Goal: Browse casually

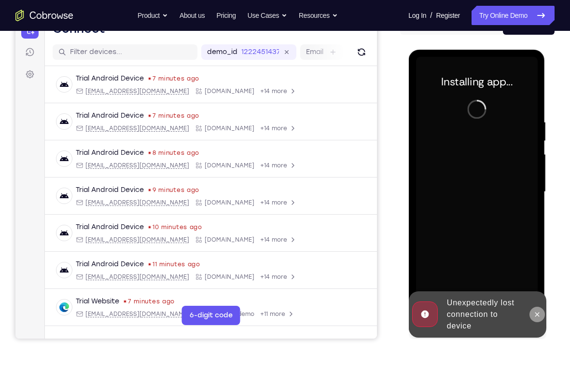
click at [538, 318] on button at bounding box center [536, 314] width 15 height 15
click at [538, 318] on div "Online web based iOS Simulators and Android Emulators. Run iPhone, iPad, Mobile…" at bounding box center [477, 195] width 138 height 290
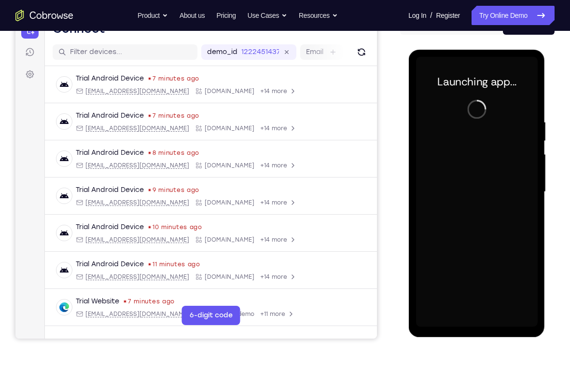
click at [473, 320] on div at bounding box center [476, 192] width 122 height 270
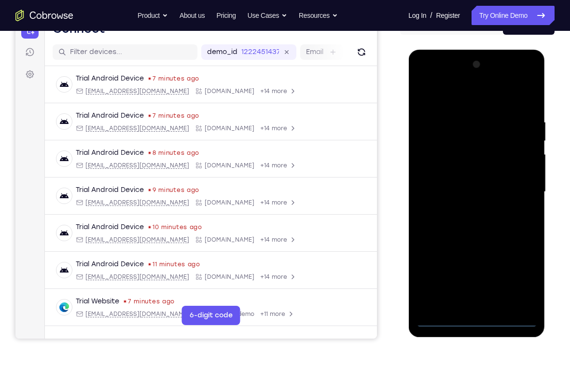
click at [473, 320] on div at bounding box center [476, 192] width 122 height 270
drag, startPoint x: 473, startPoint y: 320, endPoint x: 440, endPoint y: 212, distance: 113.0
click at [440, 212] on div at bounding box center [476, 192] width 122 height 270
click at [521, 281] on div at bounding box center [476, 192] width 122 height 270
click at [447, 76] on div at bounding box center [476, 192] width 122 height 270
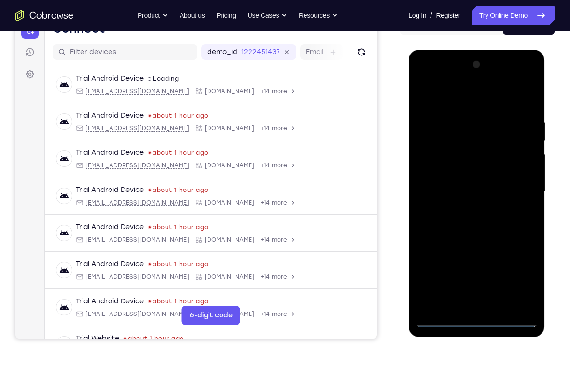
click at [514, 183] on div at bounding box center [476, 192] width 122 height 270
click at [466, 209] on div at bounding box center [476, 192] width 122 height 270
click at [469, 168] on div at bounding box center [476, 192] width 122 height 270
click at [461, 184] on div at bounding box center [476, 192] width 122 height 270
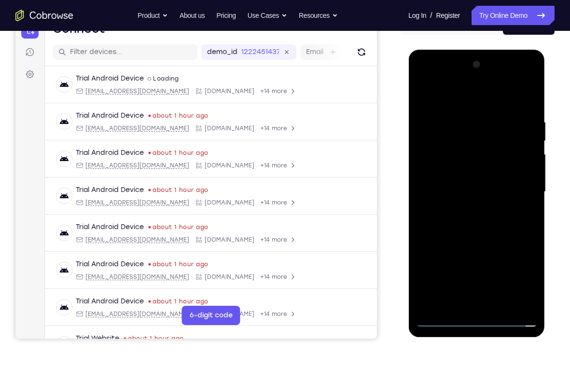
click at [469, 211] on div at bounding box center [476, 192] width 122 height 270
click at [470, 211] on div at bounding box center [476, 192] width 122 height 270
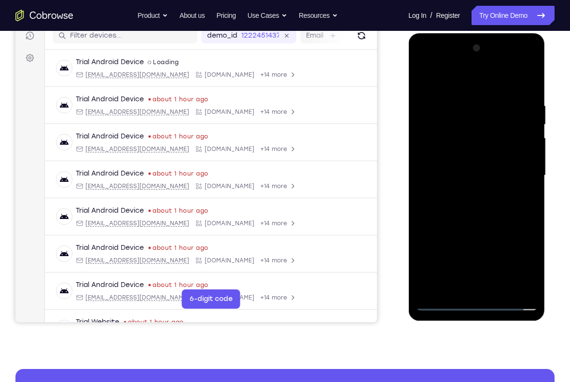
scroll to position [127, 0]
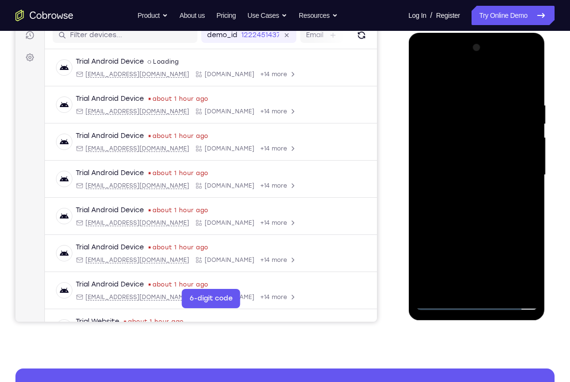
click at [477, 152] on div at bounding box center [476, 175] width 122 height 270
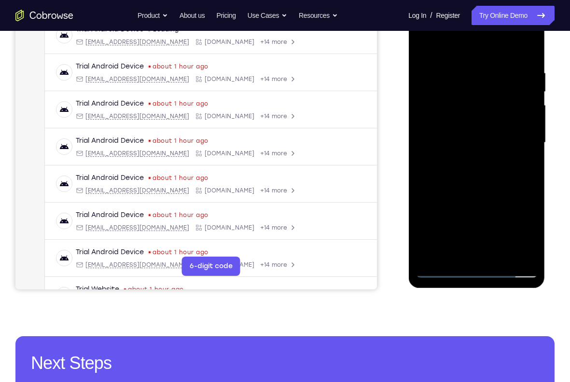
scroll to position [160, 0]
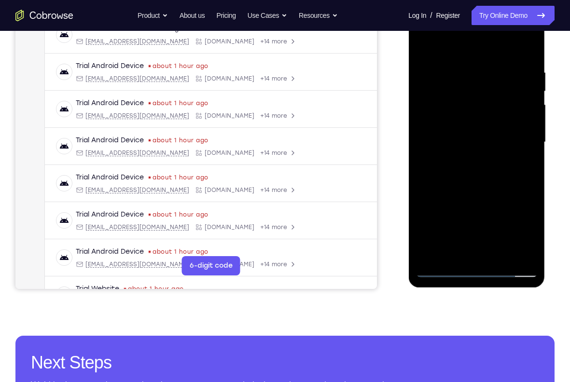
click at [504, 254] on div at bounding box center [476, 142] width 122 height 270
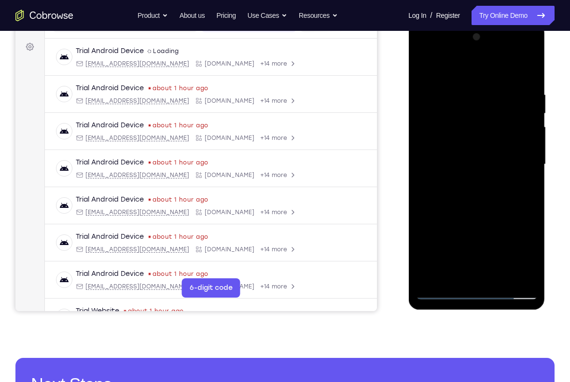
scroll to position [140, 0]
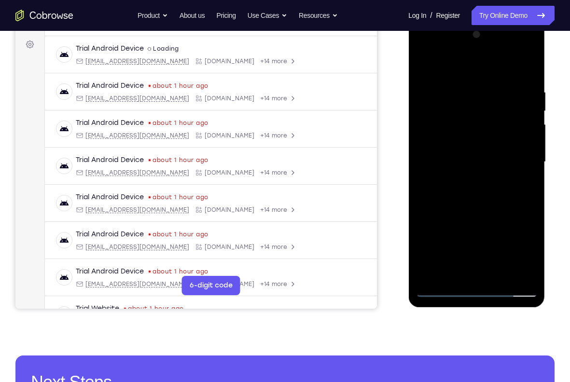
click at [490, 209] on div at bounding box center [476, 162] width 122 height 270
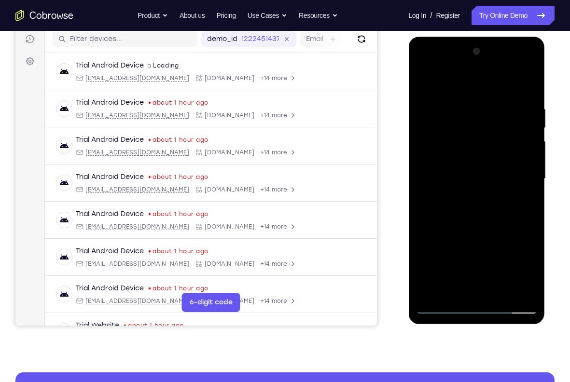
scroll to position [121, 0]
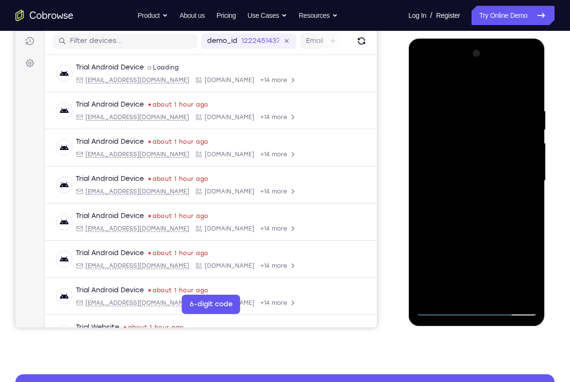
click at [428, 83] on div at bounding box center [476, 181] width 122 height 270
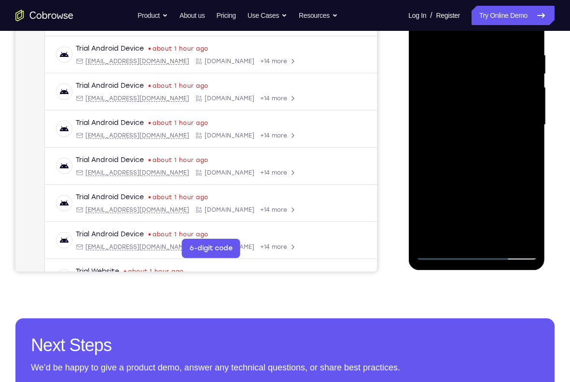
scroll to position [178, 0]
click at [476, 236] on div at bounding box center [476, 124] width 122 height 270
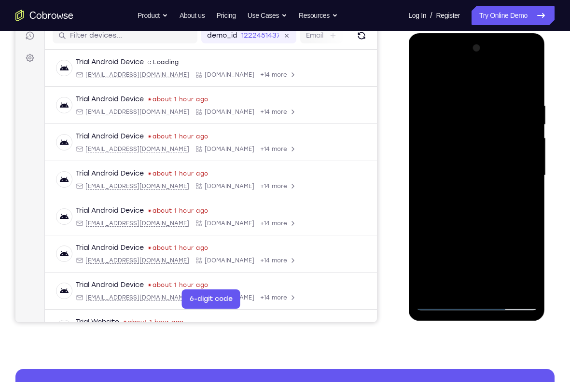
scroll to position [128, 0]
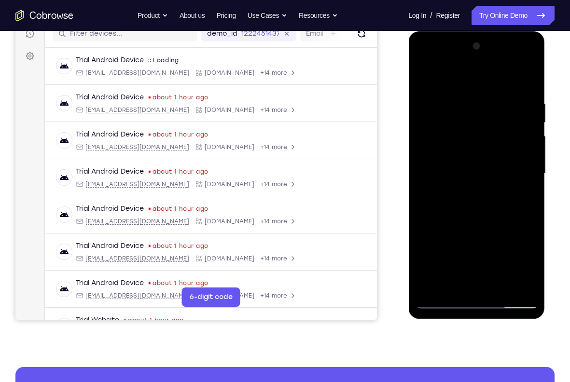
drag, startPoint x: 507, startPoint y: 223, endPoint x: 491, endPoint y: 71, distance: 152.4
click at [491, 71] on div at bounding box center [476, 174] width 122 height 270
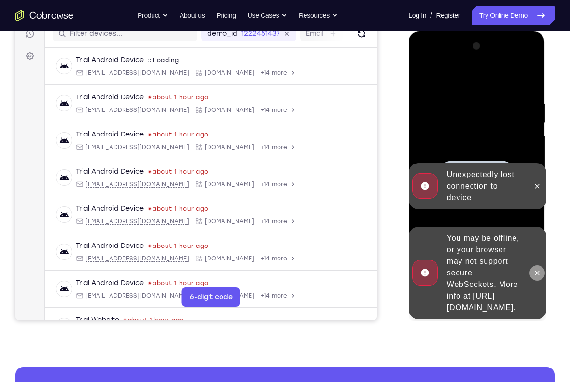
click at [537, 269] on icon at bounding box center [537, 273] width 8 height 8
